Goal: Task Accomplishment & Management: Manage account settings

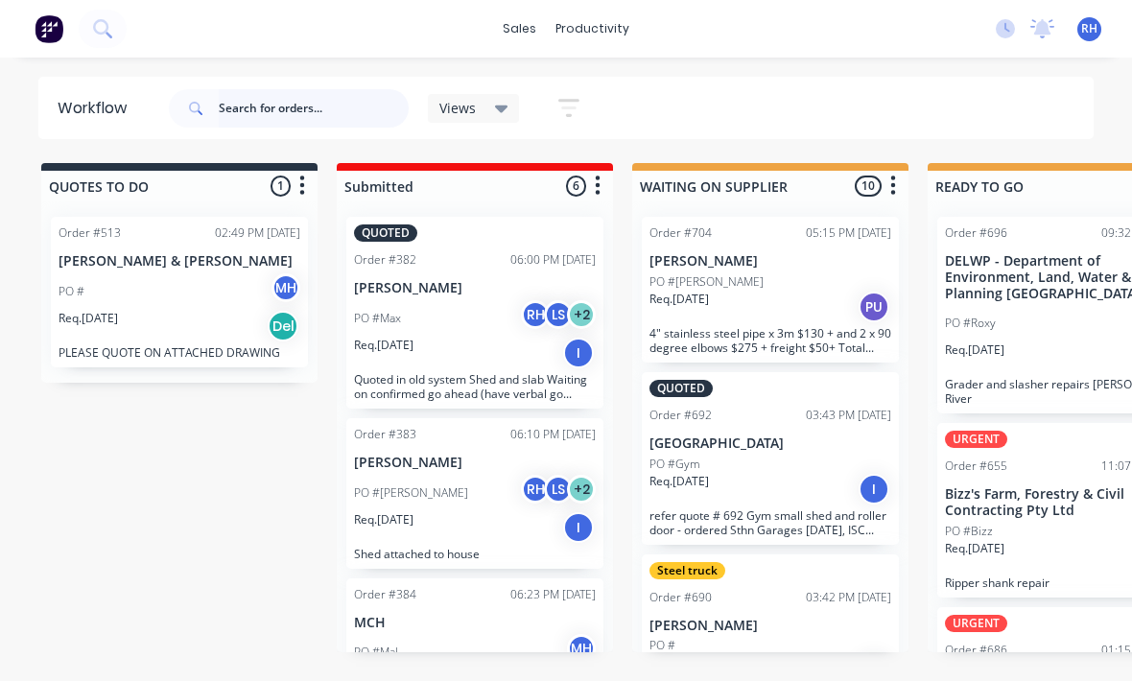
click at [242, 99] on input "text" at bounding box center [314, 108] width 190 height 38
type input "Willow"
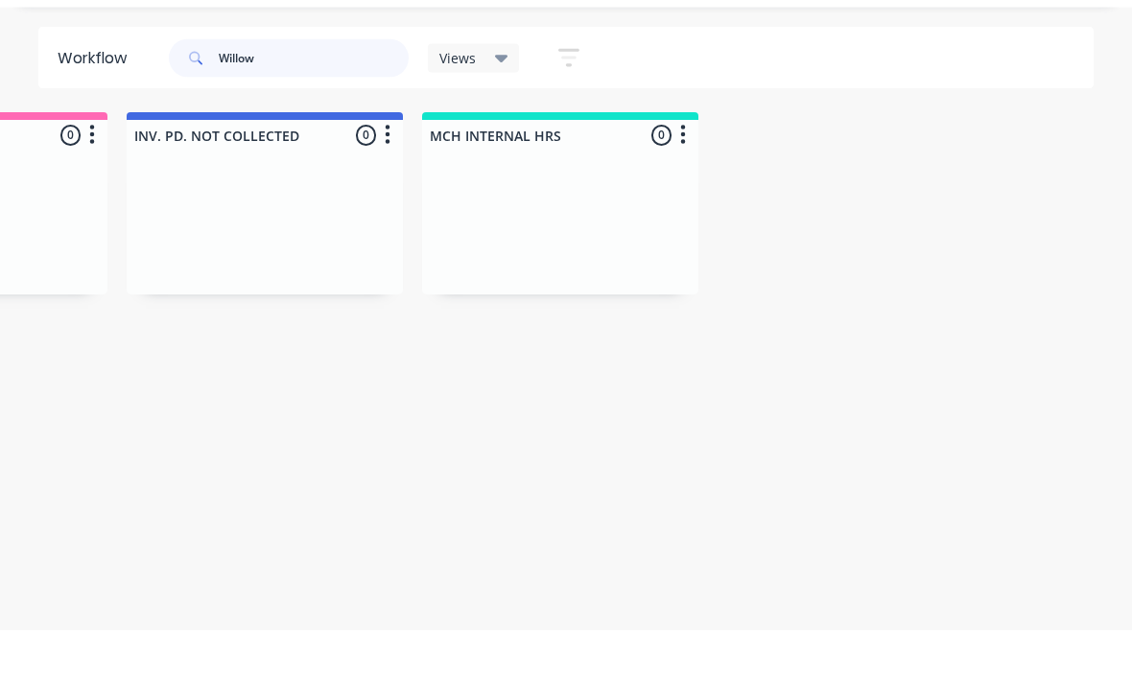
scroll to position [0, 1999]
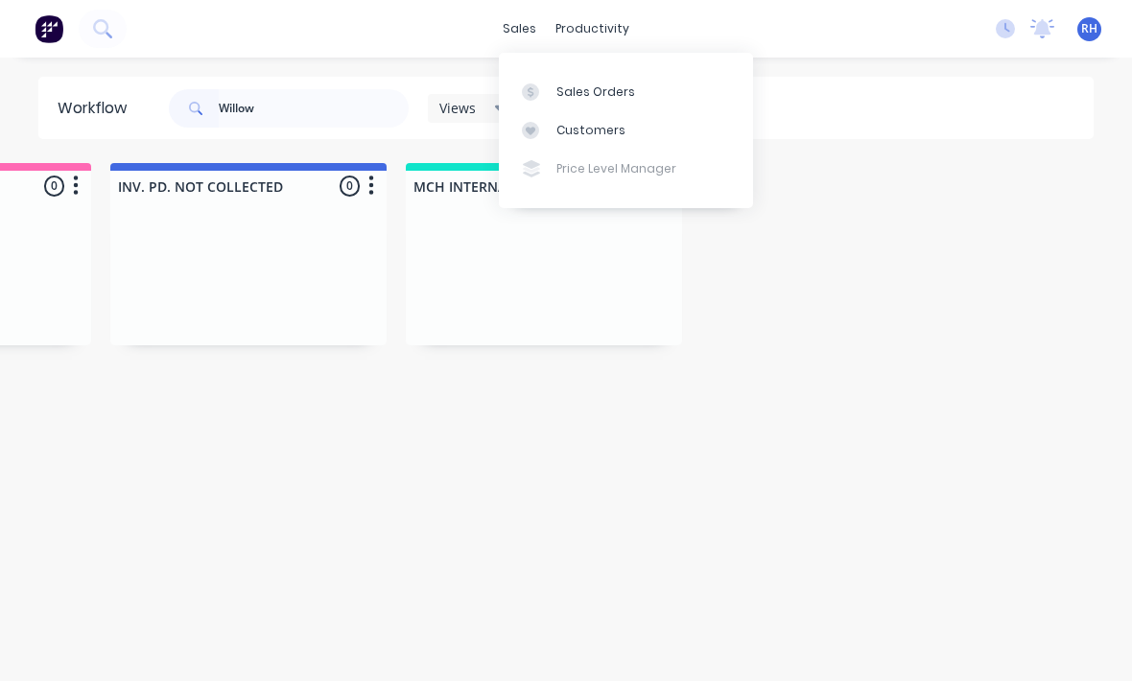
click at [613, 96] on div "Sales Orders" at bounding box center [595, 91] width 79 height 17
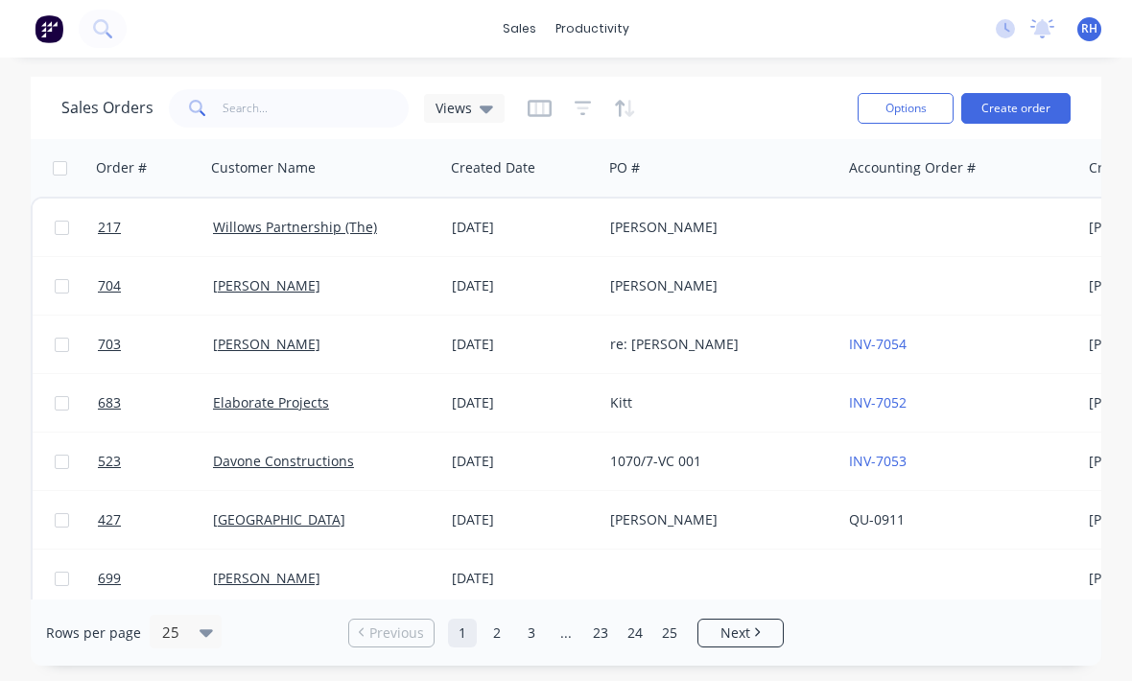
click at [739, 229] on div "[PERSON_NAME]" at bounding box center [716, 227] width 213 height 19
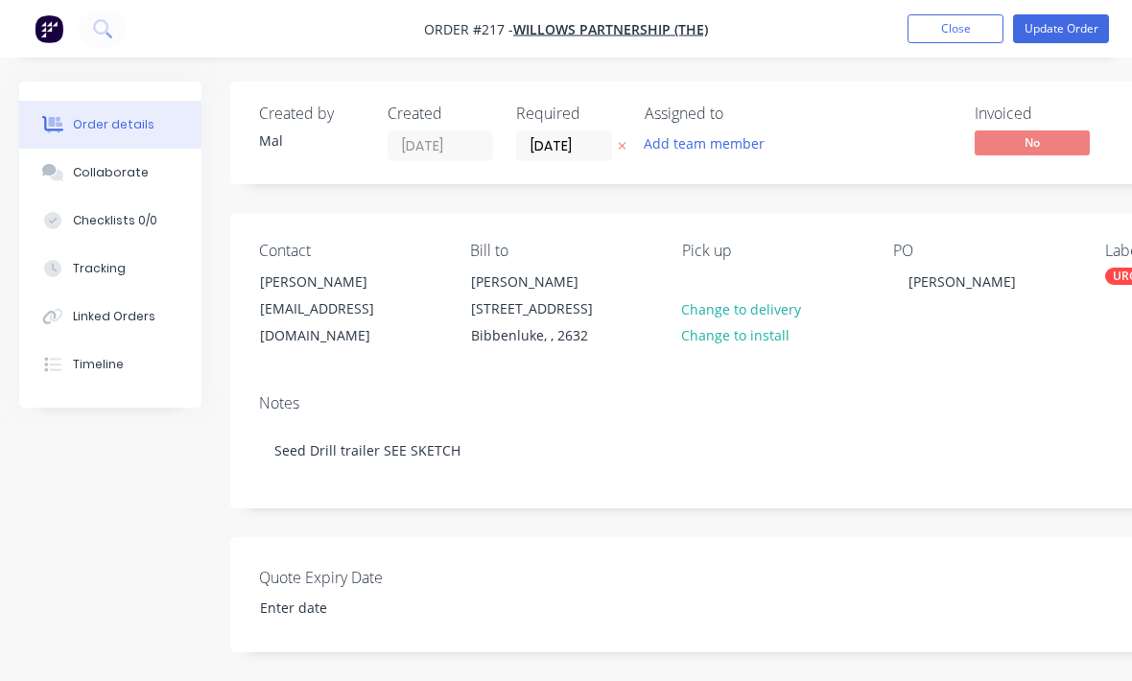
click at [1068, 22] on button "Update Order" at bounding box center [1061, 28] width 96 height 29
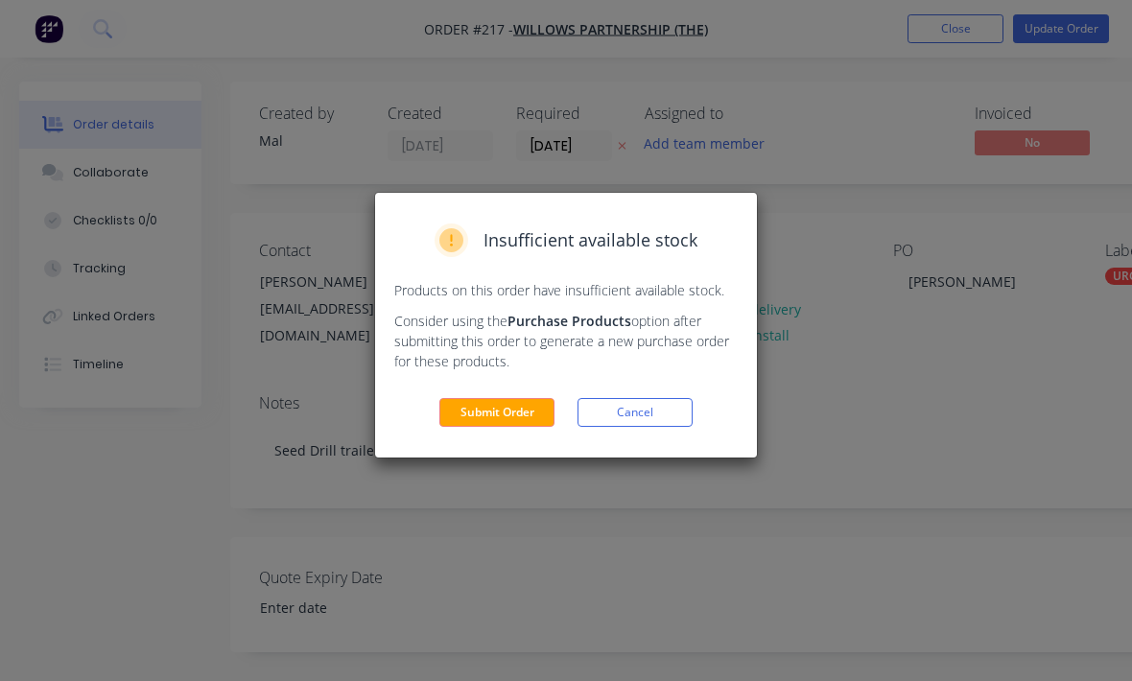
click at [503, 426] on button "Submit Order" at bounding box center [496, 412] width 115 height 29
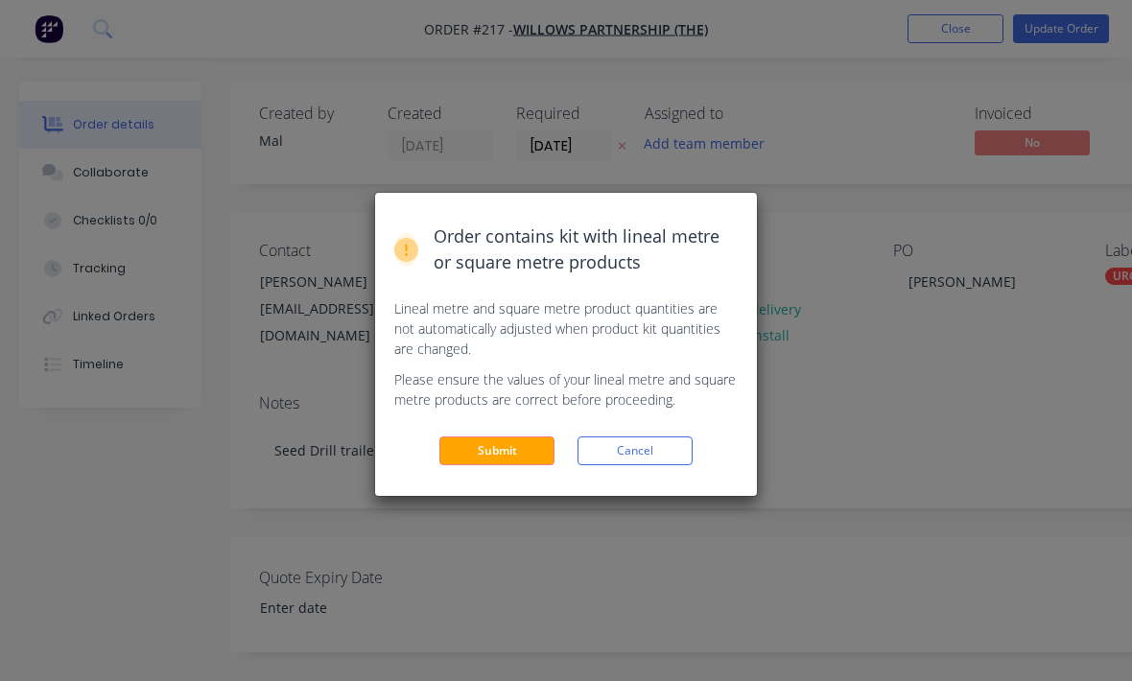
click at [516, 462] on button "Submit" at bounding box center [496, 450] width 115 height 29
